Goal: Information Seeking & Learning: Learn about a topic

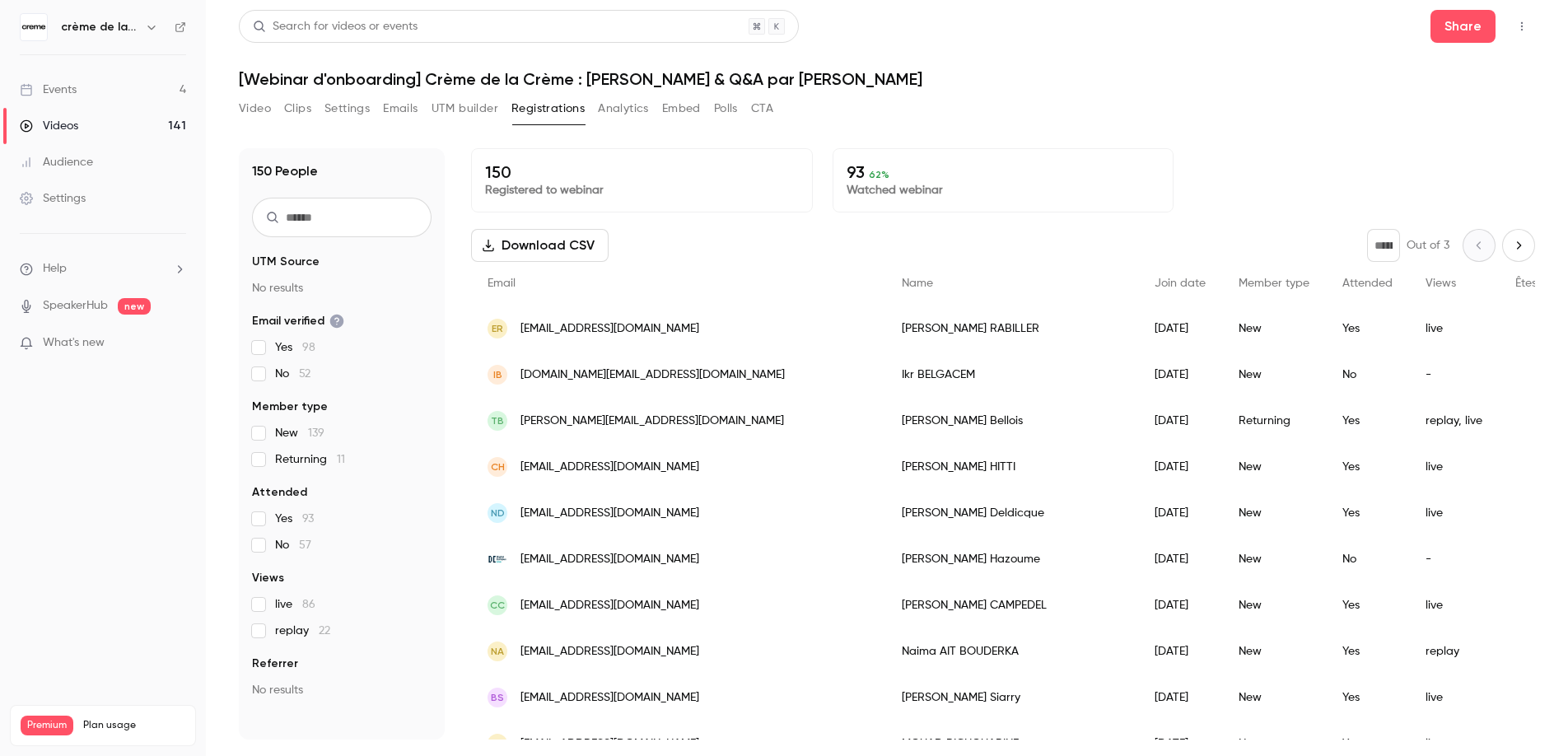
click at [71, 86] on div "Events" at bounding box center [49, 90] width 57 height 17
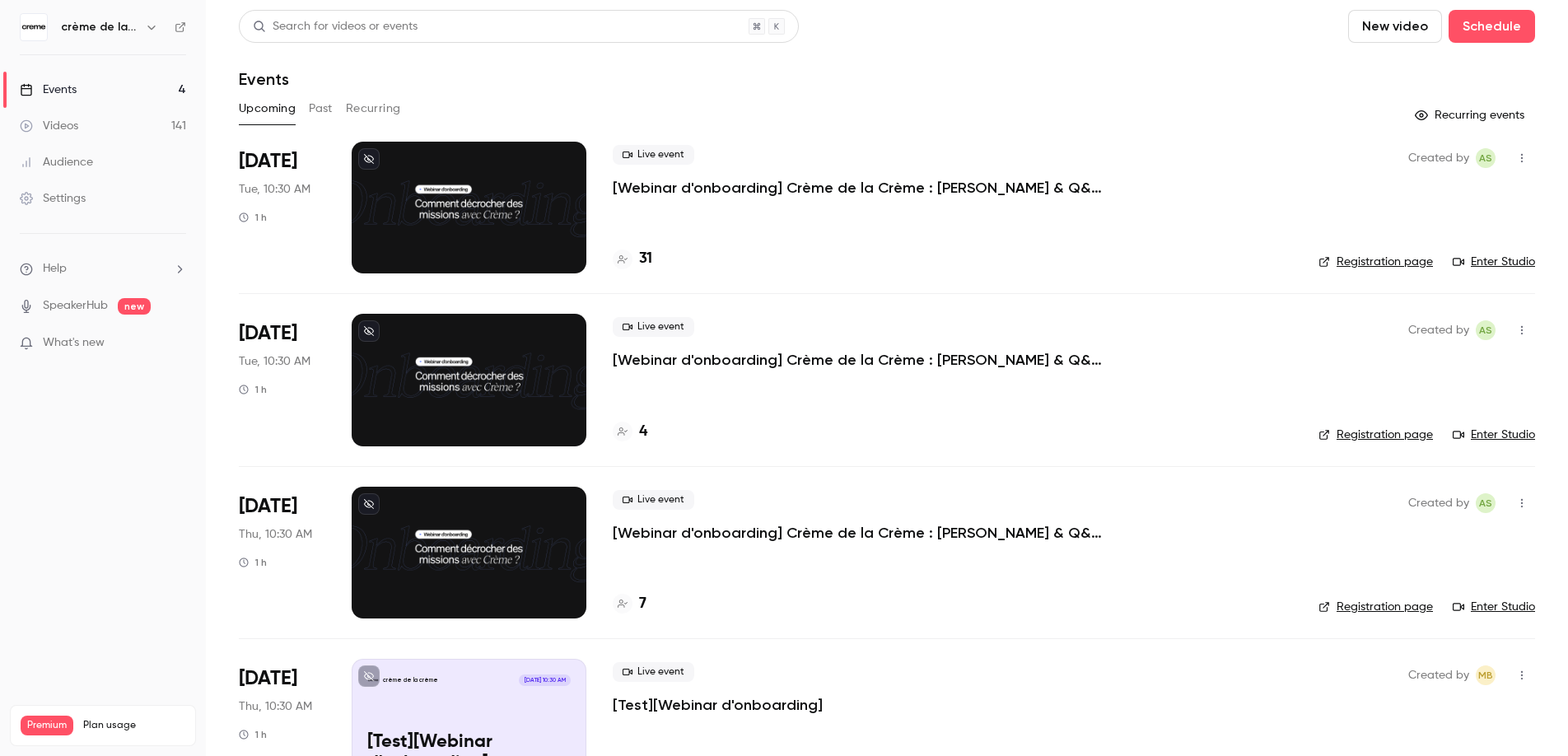
click at [324, 93] on div "Search for videos or events New video Schedule Events Upcoming Past Recurring R…" at bounding box center [886, 410] width 1296 height 801
click at [323, 105] on button "Past" at bounding box center [321, 108] width 24 height 27
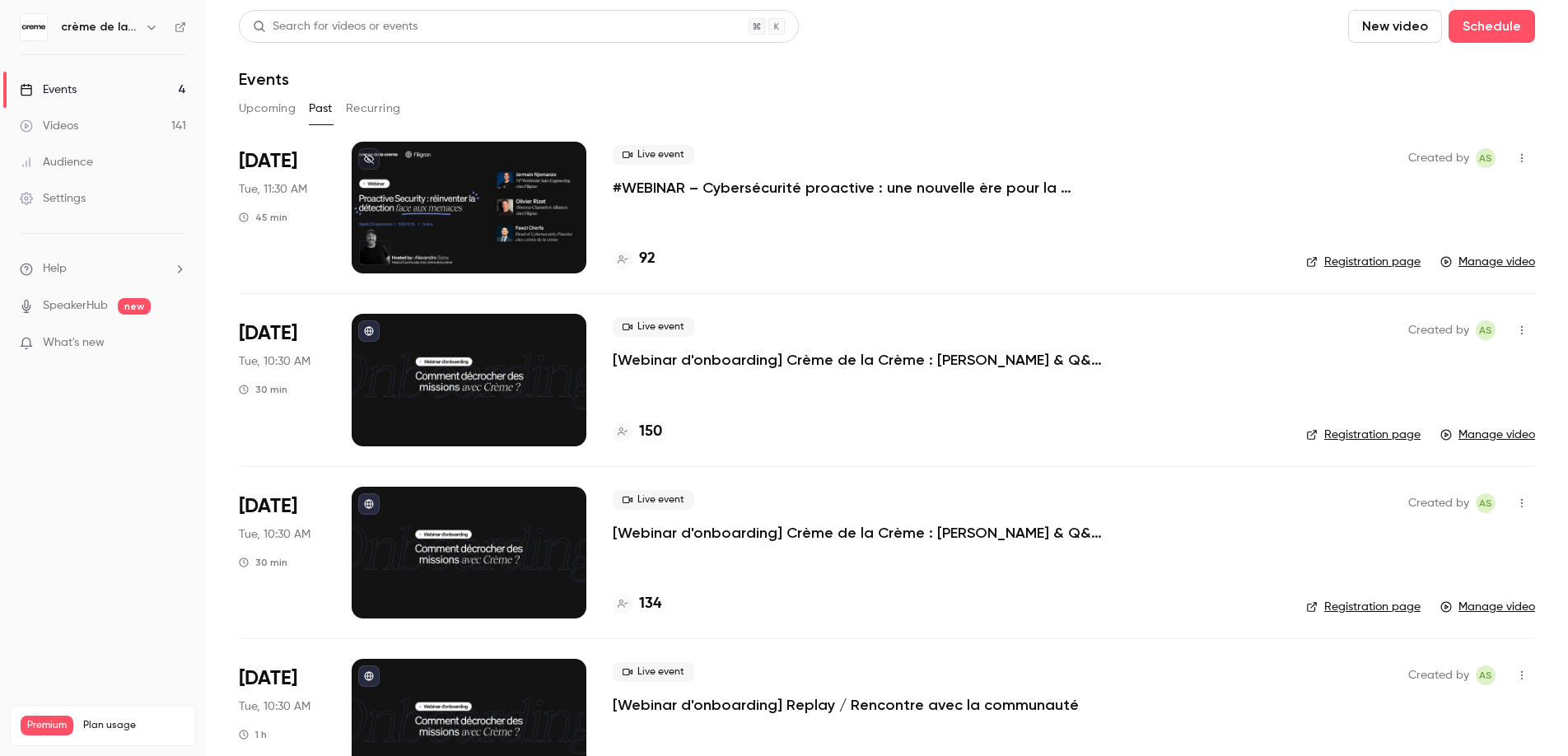
click at [720, 195] on p "#WEBINAR – Cybersécurité proactive : une nouvelle ère pour la détection des men…" at bounding box center [860, 188] width 495 height 20
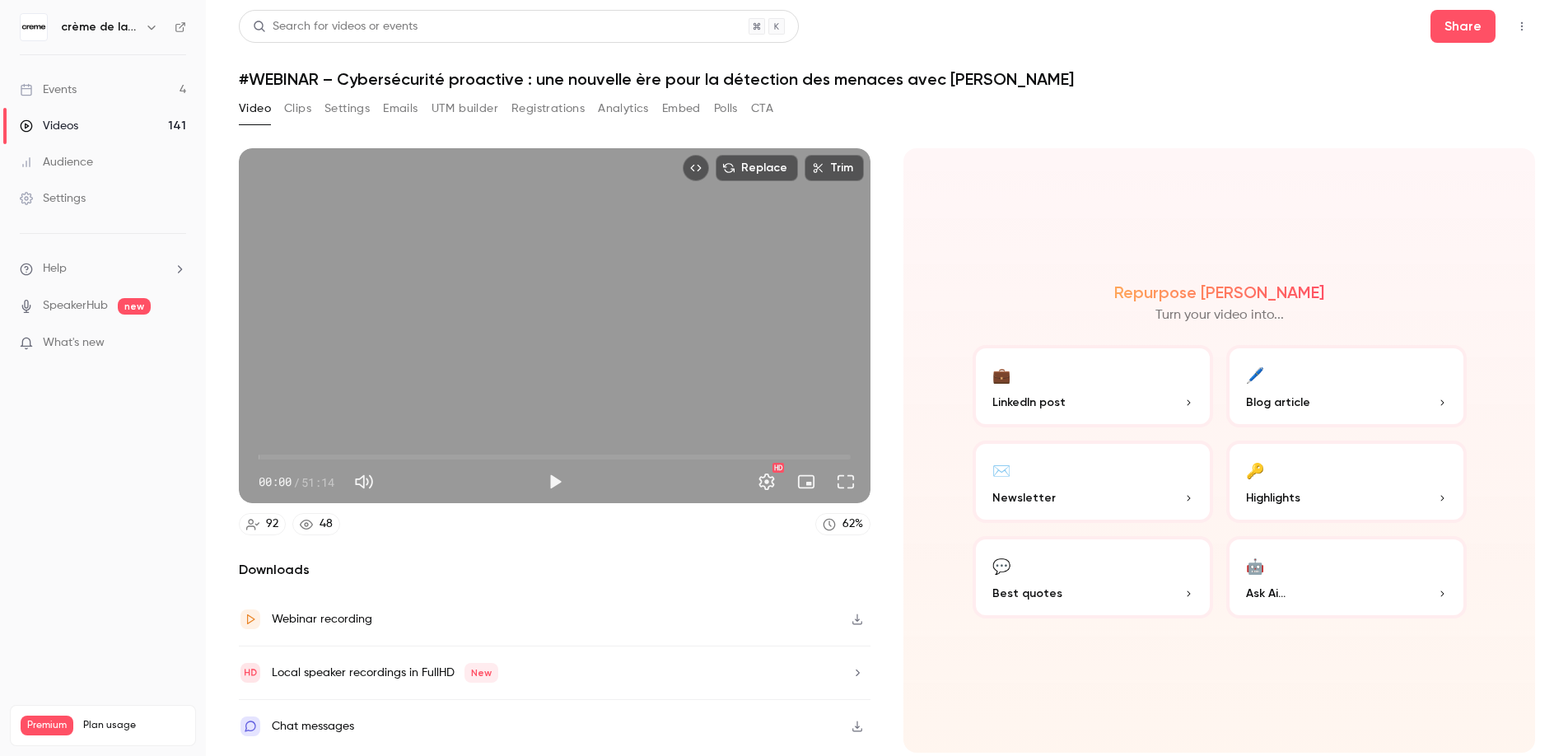
click at [411, 109] on button "Emails" at bounding box center [400, 108] width 35 height 27
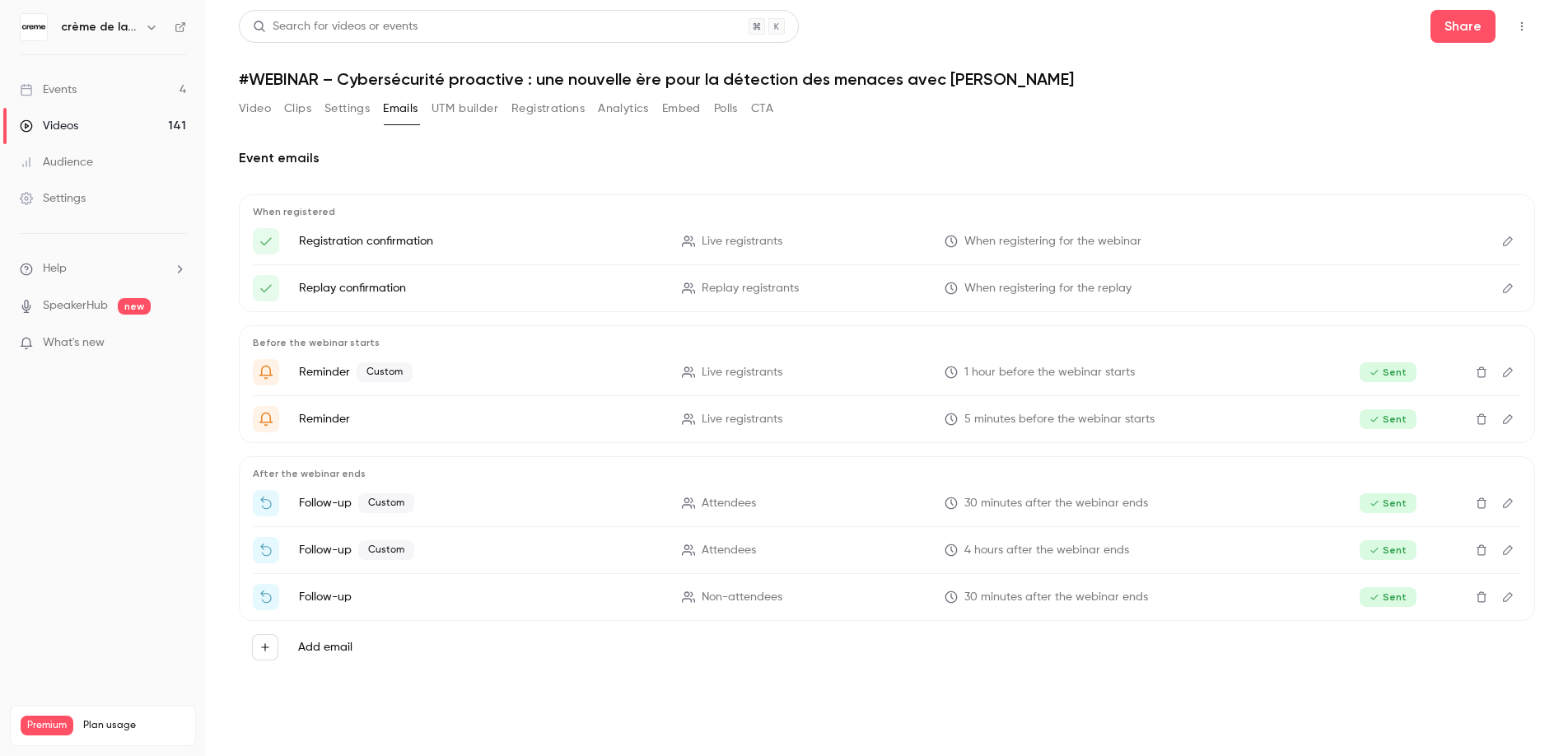
click at [446, 115] on button "UTM builder" at bounding box center [464, 108] width 67 height 27
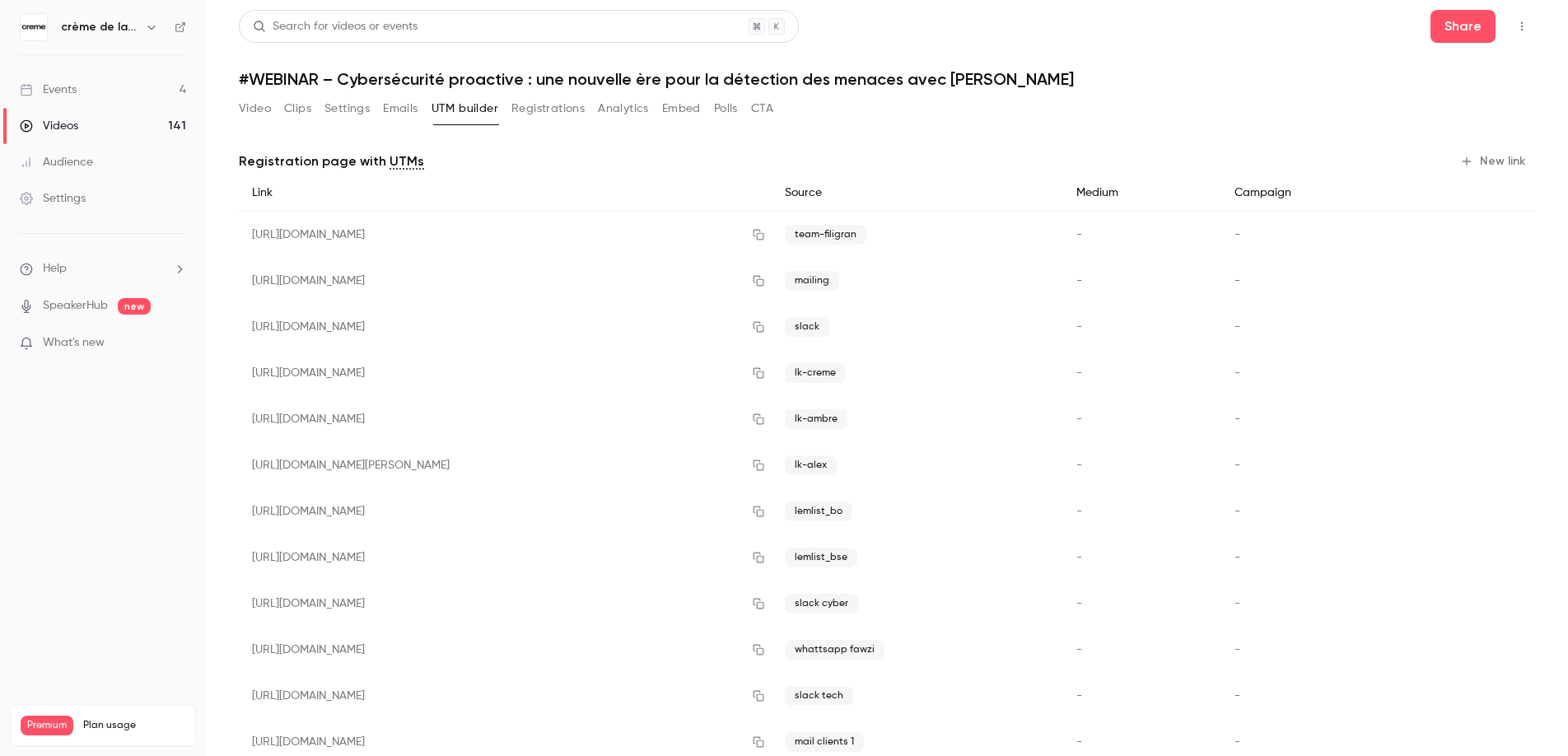
drag, startPoint x: 1096, startPoint y: 115, endPoint x: 1083, endPoint y: 163, distance: 49.7
click at [1097, 115] on div "Video Clips Settings Emails UTM builder Registrations Analytics Embed Polls CTA" at bounding box center [886, 112] width 1296 height 33
click at [399, 115] on button "Emails" at bounding box center [400, 108] width 35 height 27
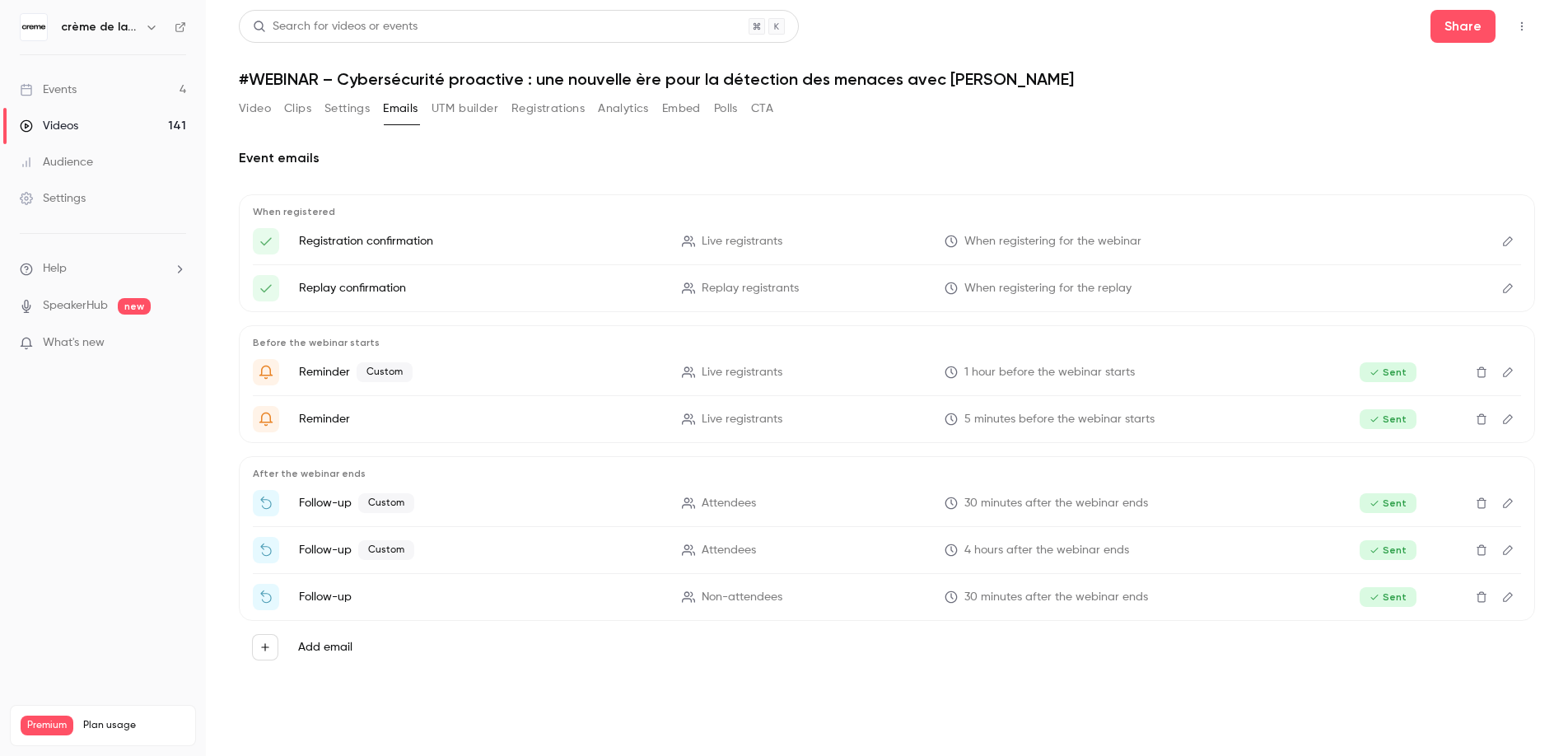
click at [310, 111] on button "Clips" at bounding box center [298, 108] width 28 height 27
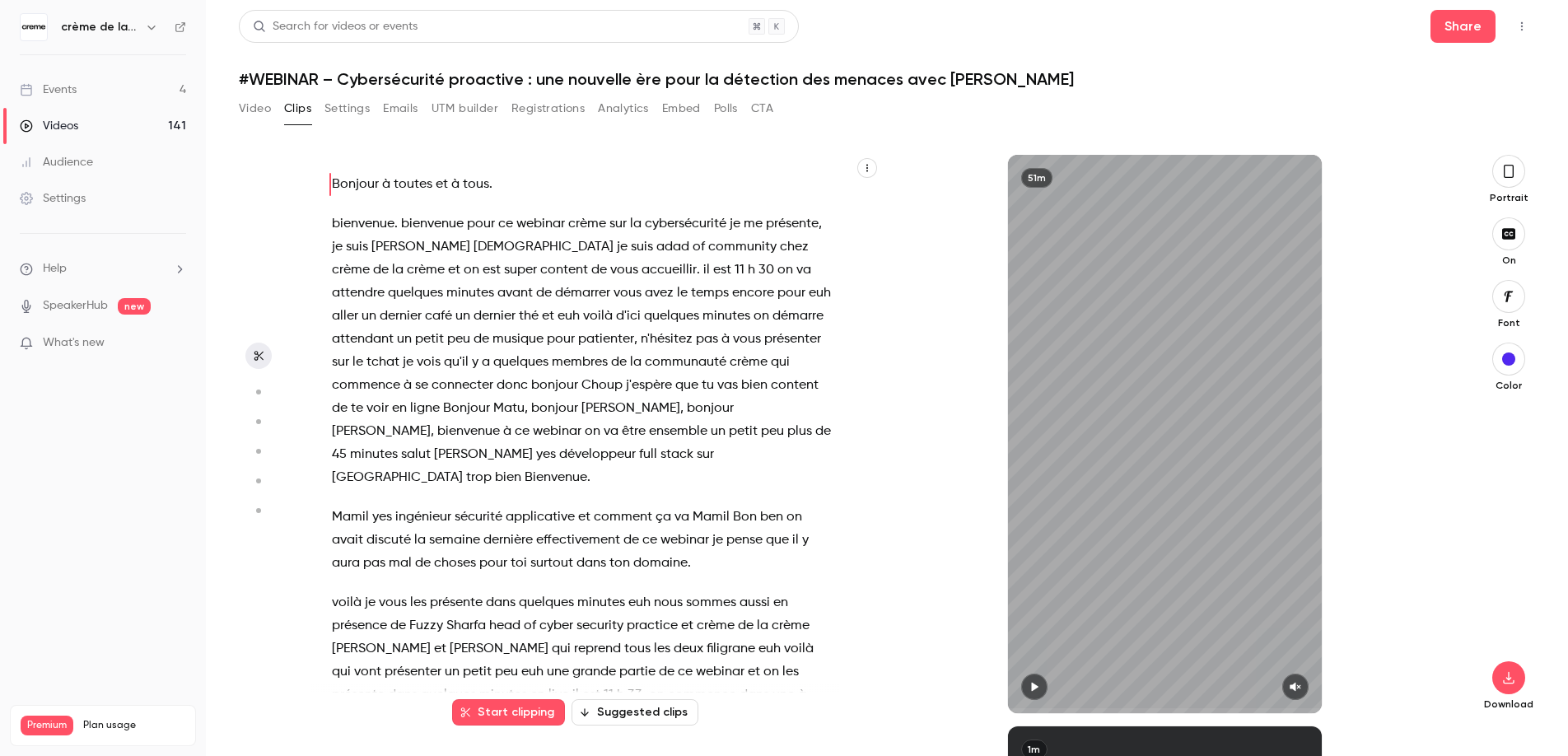
click at [764, 106] on button "CTA" at bounding box center [762, 108] width 22 height 27
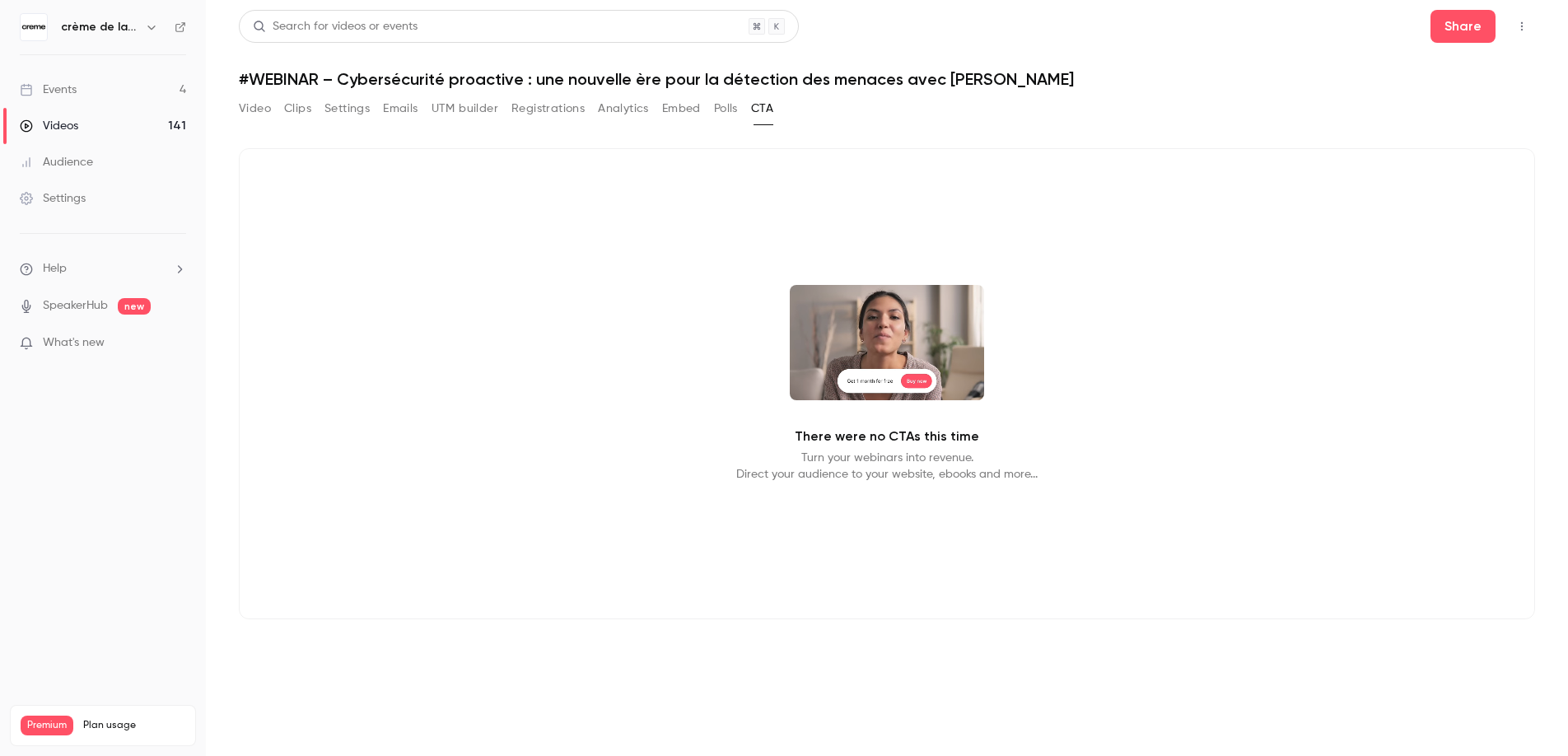
click at [728, 117] on button "Polls" at bounding box center [726, 108] width 24 height 27
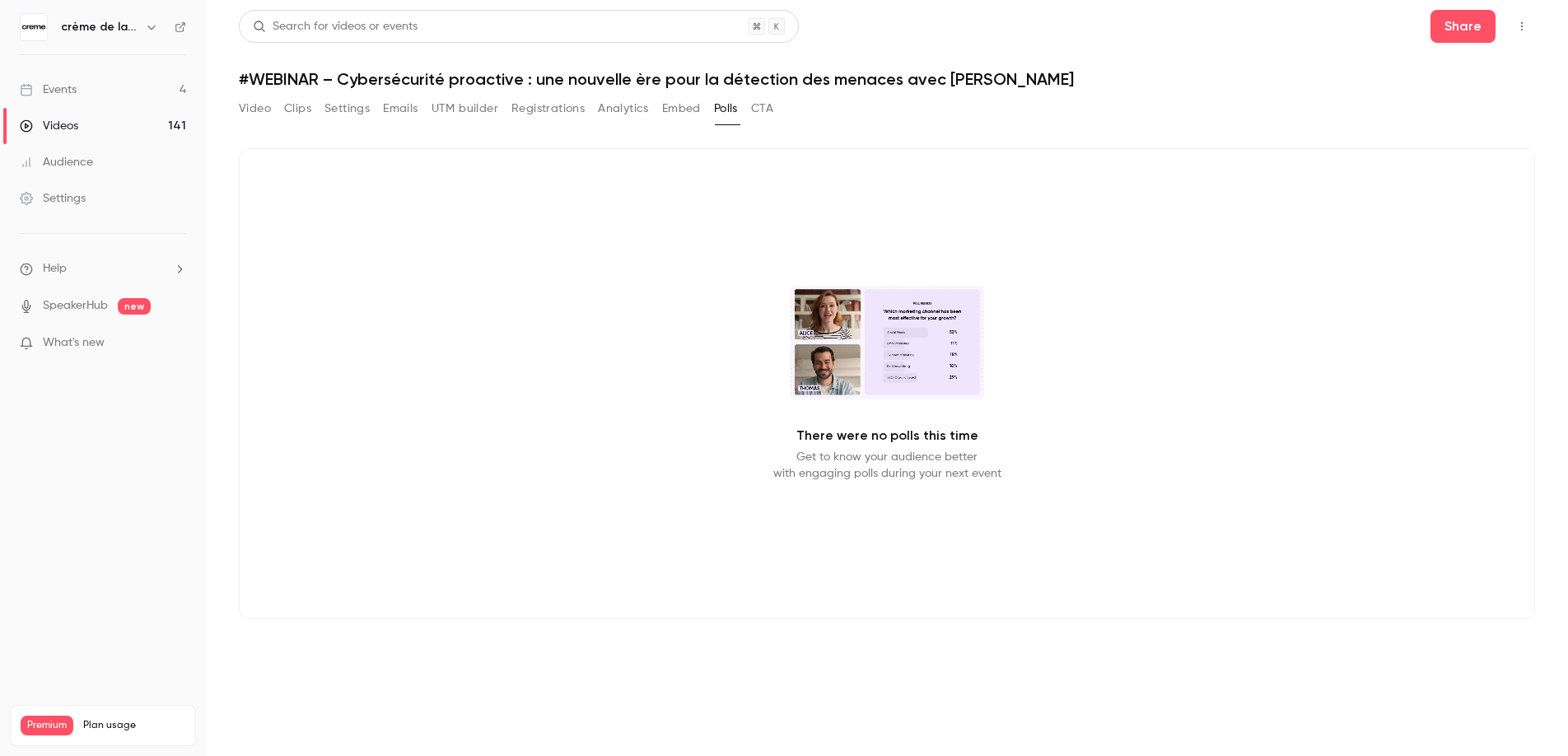
click at [688, 116] on button "Embed" at bounding box center [682, 108] width 39 height 27
